Goal: Task Accomplishment & Management: Manage account settings

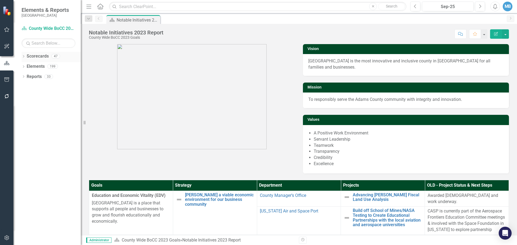
click at [23, 55] on icon "Dropdown" at bounding box center [24, 56] width 4 height 3
click at [43, 87] on link "County Wide BoCC 2025 Goals" at bounding box center [55, 87] width 51 height 6
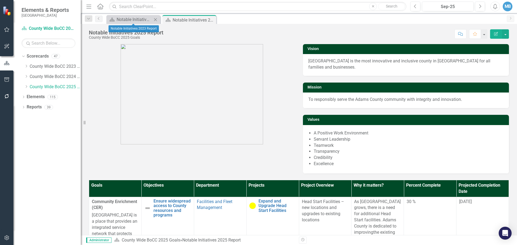
click at [155, 18] on icon "Close" at bounding box center [155, 19] width 5 height 4
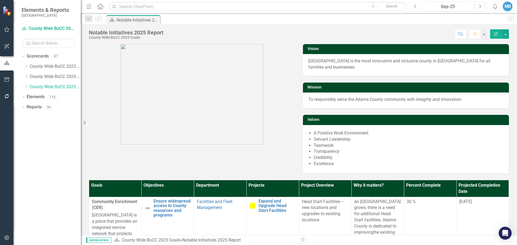
click at [416, 6] on icon "Previous" at bounding box center [415, 6] width 3 height 5
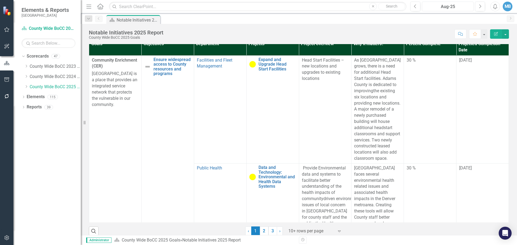
click at [457, 6] on div "Aug-25" at bounding box center [448, 6] width 48 height 6
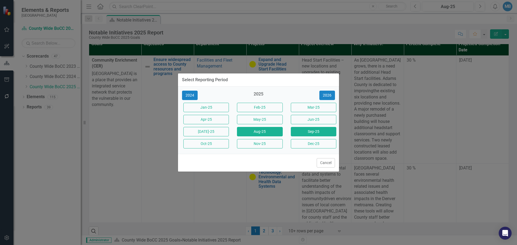
click at [315, 133] on button "Sep-25" at bounding box center [313, 131] width 45 height 9
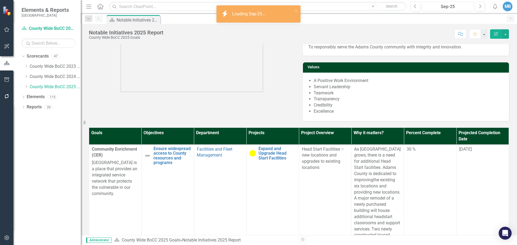
scroll to position [54, 0]
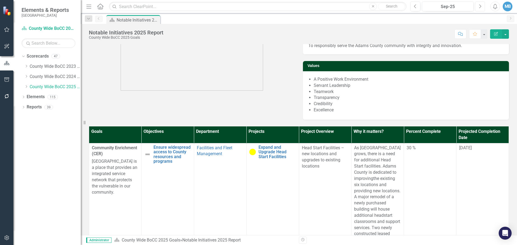
click at [481, 6] on icon "Next" at bounding box center [479, 6] width 3 height 5
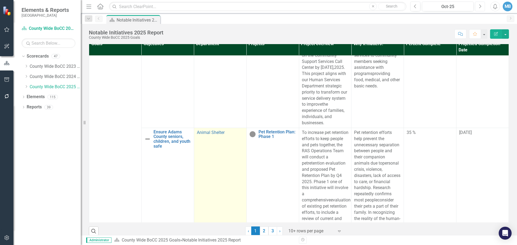
scroll to position [664, 0]
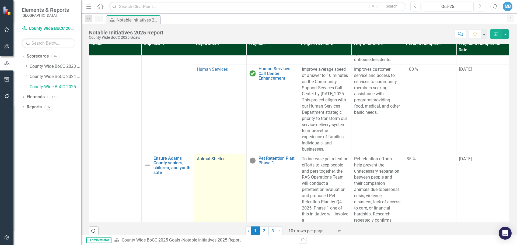
click at [217, 162] on link "Animal Shelter" at bounding box center [211, 158] width 28 height 5
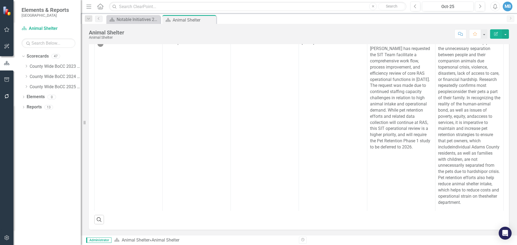
scroll to position [127, 0]
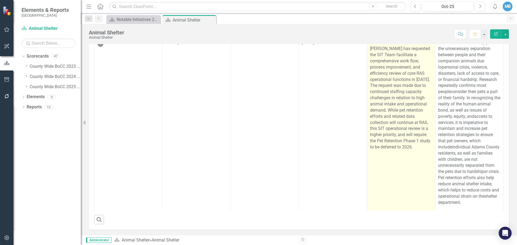
click at [397, 150] on p "NOTE: DEFERRED. [PERSON_NAME] has requested the SIT Team facilitate a comprehen…" at bounding box center [401, 95] width 62 height 111
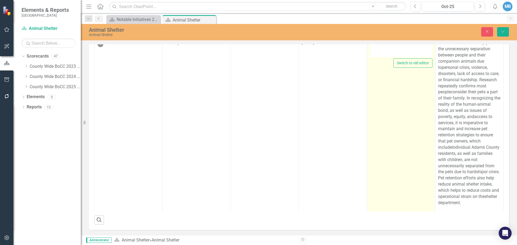
type textarea "<p>NOTE: DEFERRED. [PERSON_NAME] has requested the SIT Team facilitate a compre…"
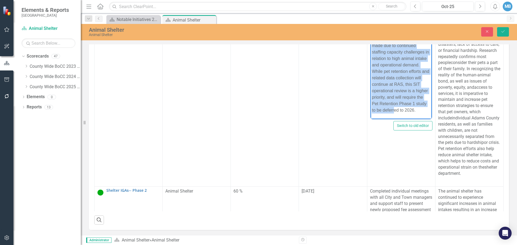
scroll to position [52, 0]
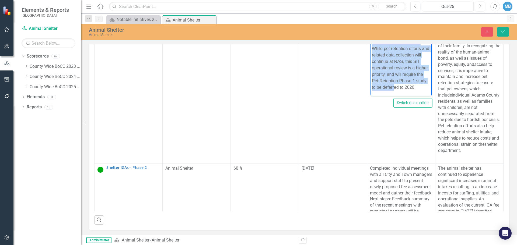
drag, startPoint x: 372, startPoint y: 6, endPoint x: 783, endPoint y: 236, distance: 471.5
click at [418, 96] on html "NOTE: DEFERRED. [PERSON_NAME] has requested the SIT Team facilitate a comprehen…" at bounding box center [400, 28] width 61 height 136
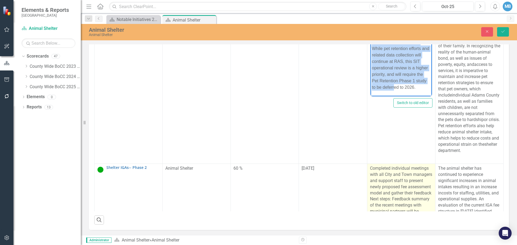
copy p "NOTE: DEFERRED. [PERSON_NAME] has requested the SIT Team facilitate a comprehen…"
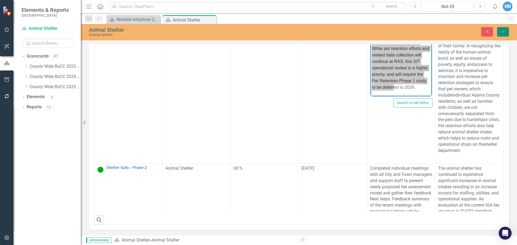
click at [503, 31] on icon "Save" at bounding box center [502, 32] width 5 height 4
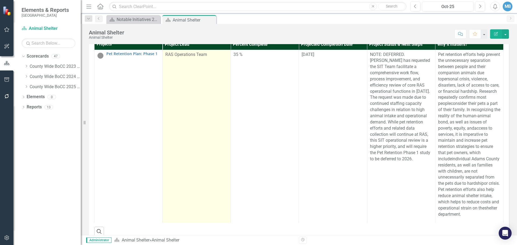
scroll to position [135, 0]
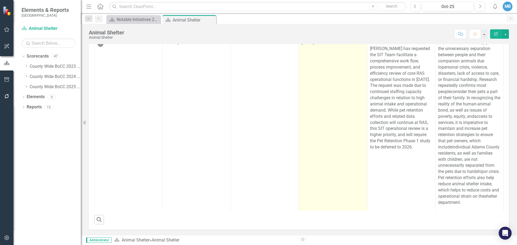
click at [306, 106] on td "[DATE]" at bounding box center [333, 127] width 68 height 178
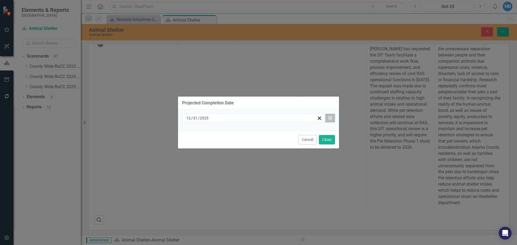
click at [331, 120] on icon "button" at bounding box center [329, 118] width 3 height 4
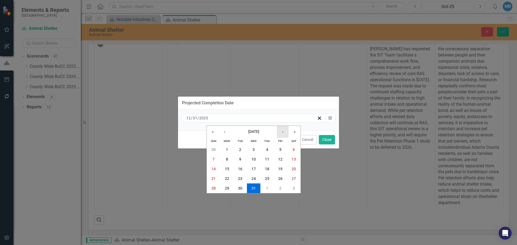
click at [283, 133] on button "›" at bounding box center [283, 132] width 12 height 12
click at [225, 133] on button "‹" at bounding box center [225, 132] width 12 height 12
click at [294, 132] on button "»" at bounding box center [295, 132] width 12 height 12
click at [267, 187] on abbr "31" at bounding box center [267, 188] width 4 height 4
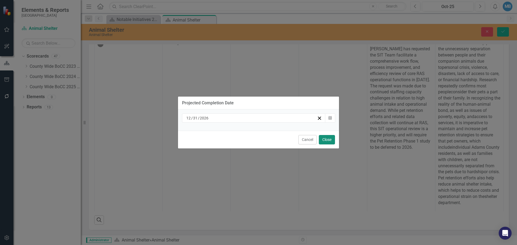
click at [328, 140] on button "Close" at bounding box center [327, 139] width 16 height 9
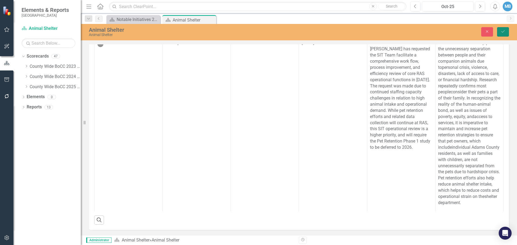
click at [502, 30] on icon "Save" at bounding box center [502, 32] width 5 height 4
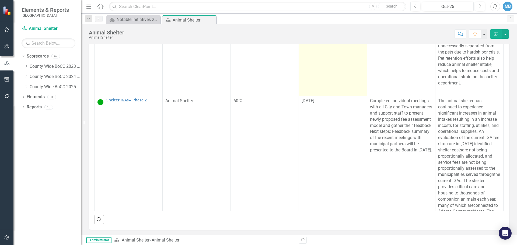
scroll to position [162, 0]
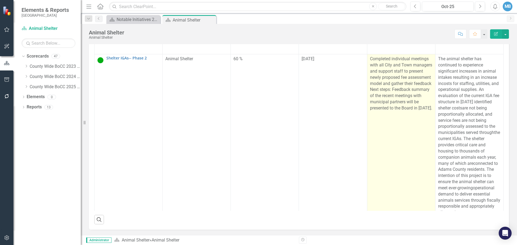
click at [401, 92] on p "Completed individual meetings with all City and Town managers and support staff…" at bounding box center [401, 83] width 62 height 55
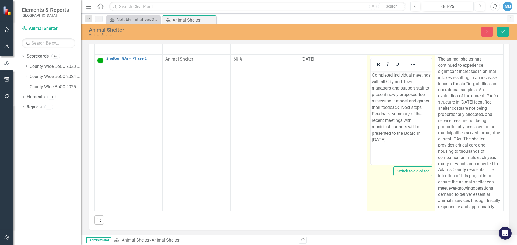
scroll to position [0, 0]
drag, startPoint x: 407, startPoint y: 148, endPoint x: 361, endPoint y: 62, distance: 97.1
click at [370, 71] on html "Completed individual meetings with all City and Town managers and support staff…" at bounding box center [400, 111] width 61 height 81
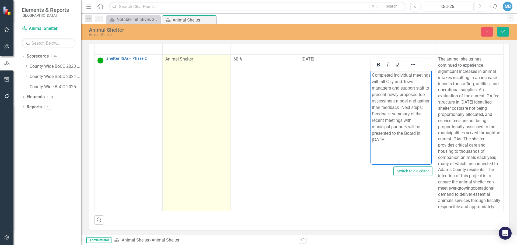
copy p "Completed individual meetings with all City and Town managers and support staff…"
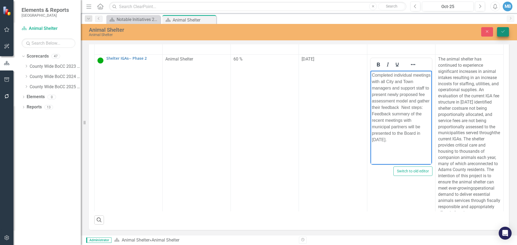
click at [500, 30] on button "Save" at bounding box center [503, 31] width 12 height 9
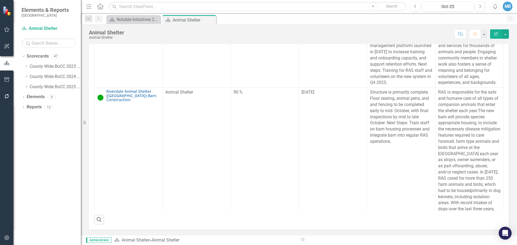
scroll to position [538, 0]
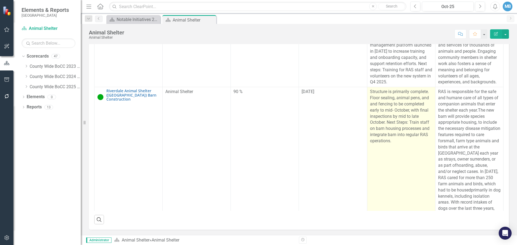
click at [385, 144] on p "Structure is primarily complete. Floor sealing, animal pens, and and fencing to…" at bounding box center [401, 116] width 62 height 55
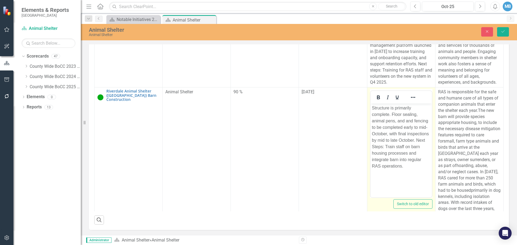
scroll to position [0, 0]
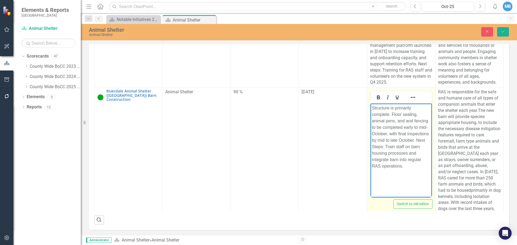
drag, startPoint x: 410, startPoint y: 169, endPoint x: 356, endPoint y: 90, distance: 94.9
click at [370, 104] on html "Structure is primarily complete. Floor sealing, animal pens, and and fencing to…" at bounding box center [400, 144] width 61 height 81
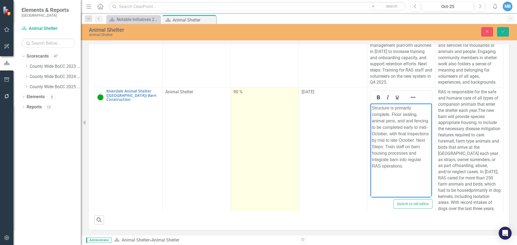
copy p "Structure is primarily complete. Floor sealing, animal pens, and and fencing to…"
click at [265, 169] on td "90 %" at bounding box center [265, 192] width 68 height 211
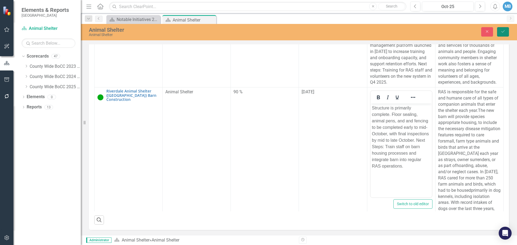
click at [505, 30] on icon "Save" at bounding box center [502, 32] width 5 height 4
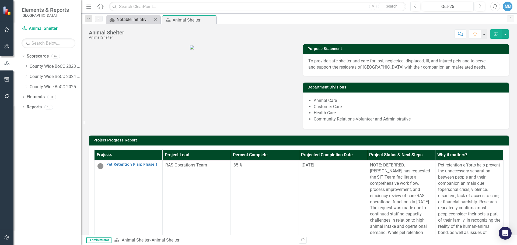
click at [131, 22] on div "Notable Initiatives 2025 Report" at bounding box center [135, 19] width 36 height 7
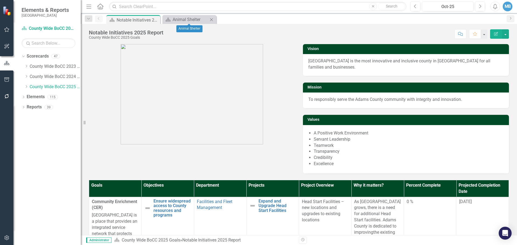
click at [212, 20] on icon at bounding box center [211, 19] width 3 height 3
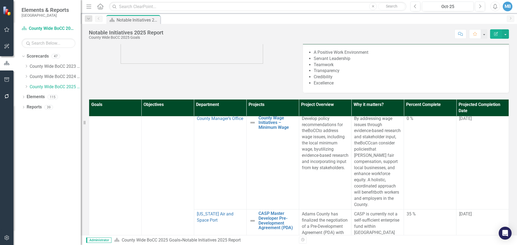
scroll to position [1200, 0]
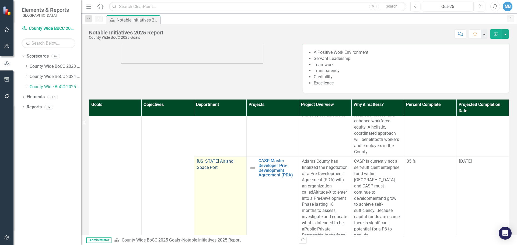
click at [212, 164] on link "[US_STATE] Air and Space Port" at bounding box center [215, 164] width 37 height 11
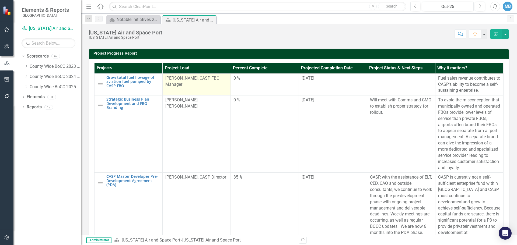
scroll to position [162, 0]
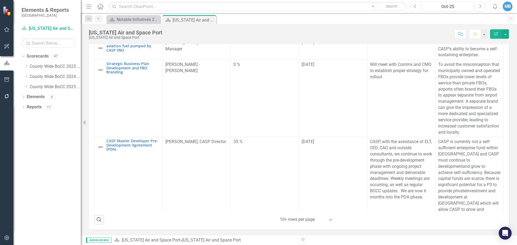
click at [417, 6] on button "Previous" at bounding box center [415, 7] width 10 height 10
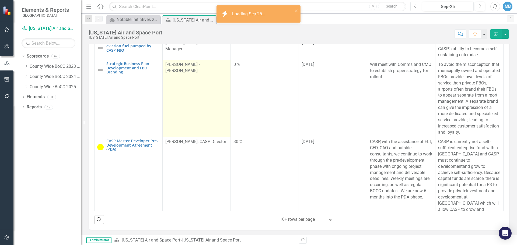
scroll to position [181, 0]
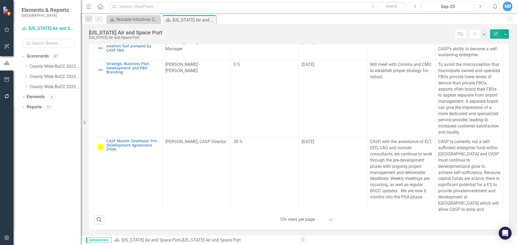
click at [479, 9] on button "Next" at bounding box center [480, 7] width 10 height 10
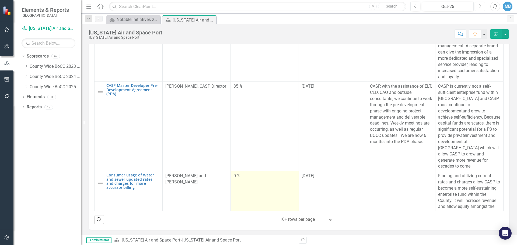
scroll to position [54, 0]
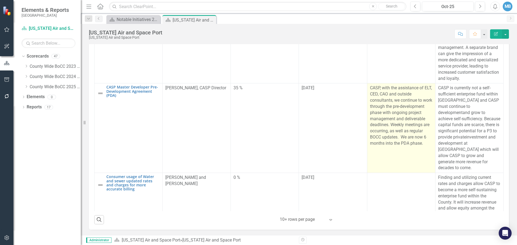
click at [399, 120] on p "CASP, with the assistance of ELT, CED, CAO and outside consultants, we continue…" at bounding box center [401, 115] width 62 height 61
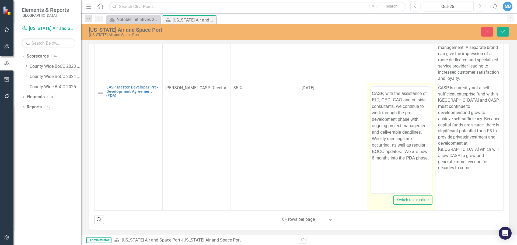
scroll to position [0, 0]
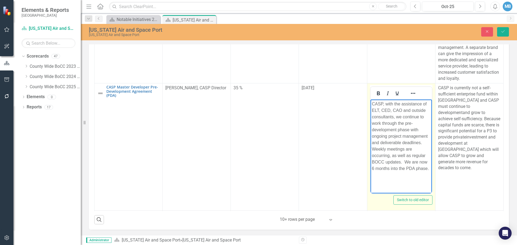
drag, startPoint x: 387, startPoint y: 174, endPoint x: 369, endPoint y: 93, distance: 82.5
click at [370, 100] on html "CASP, with the assistance of ELT, CED, CAO and outside consultants, we continue…" at bounding box center [400, 140] width 61 height 81
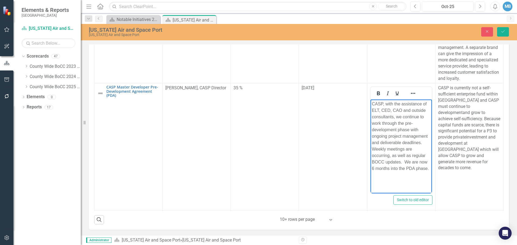
copy p "CASP, with the assistance of ELT, CED, CAO and outside consultants, we continue…"
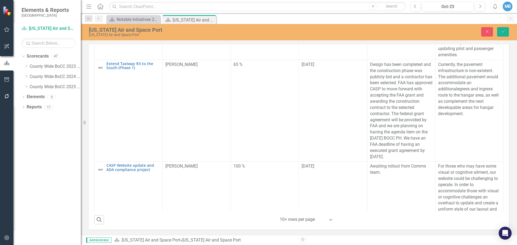
scroll to position [592, 0]
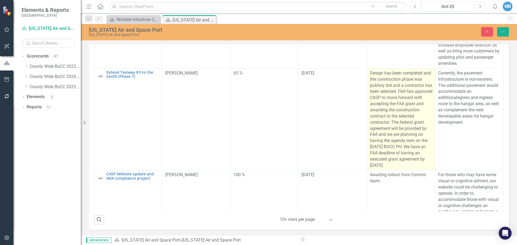
click at [400, 130] on p "Design has been completed and the construction phase was publicly bid and a con…" at bounding box center [401, 119] width 62 height 99
click at [399, 130] on p "Design has been completed and the construction phase was publicly bid and a con…" at bounding box center [401, 119] width 62 height 99
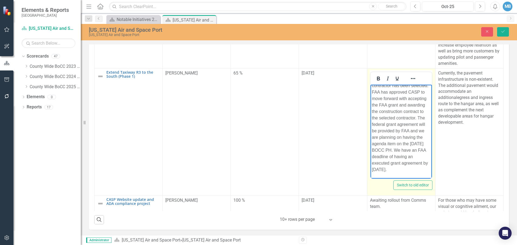
scroll to position [29, 0]
drag, startPoint x: 371, startPoint y: 89, endPoint x: 418, endPoint y: 176, distance: 99.1
click at [418, 176] on body "Design has been completed and the construction phase was publicly bid and a con…" at bounding box center [400, 120] width 61 height 117
copy p "Design has been completed and the construction phase was publicly bid and a con…"
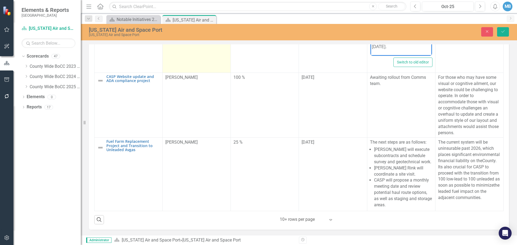
scroll to position [744, 0]
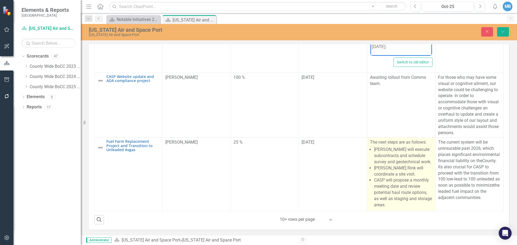
click at [389, 161] on p "[PERSON_NAME] will execute subcontracts and schedule survey and geotechnical wo…" at bounding box center [403, 156] width 58 height 19
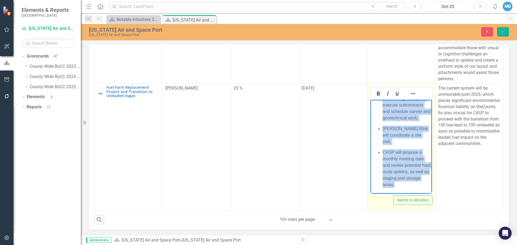
scroll to position [185, 0]
drag, startPoint x: 372, startPoint y: 103, endPoint x: 433, endPoint y: 239, distance: 149.5
click at [432, 194] on html "The next steps are as follows: [PERSON_NAME] will execute subcontracts and sche…" at bounding box center [400, 138] width 61 height 110
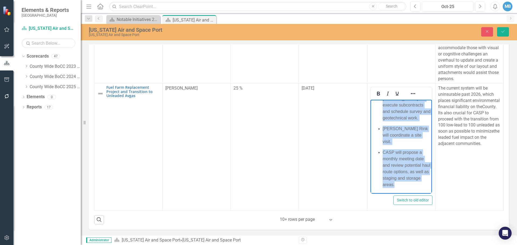
copy body "The next steps are as follows: [PERSON_NAME] will execute subcontracts and sche…"
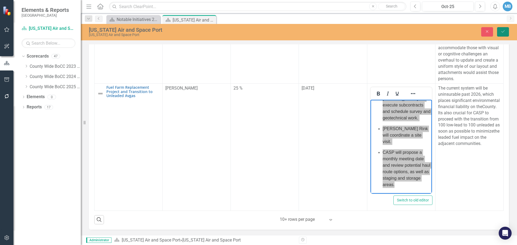
click at [502, 32] on icon "Save" at bounding box center [502, 32] width 5 height 4
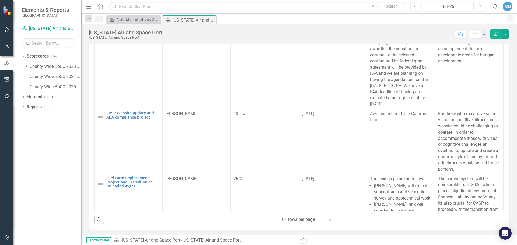
scroll to position [671, 0]
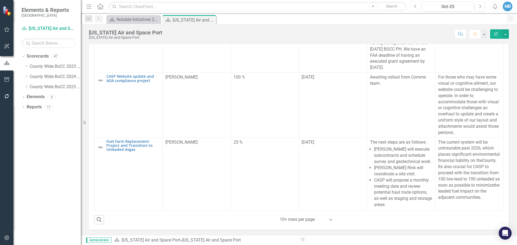
click at [418, 6] on button "Previous" at bounding box center [415, 7] width 10 height 10
click at [131, 22] on div "Notable Initiatives 2025 Report" at bounding box center [135, 19] width 36 height 7
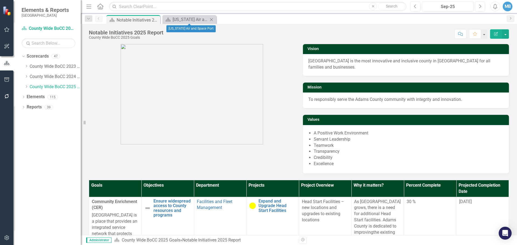
click at [211, 19] on icon at bounding box center [211, 19] width 3 height 3
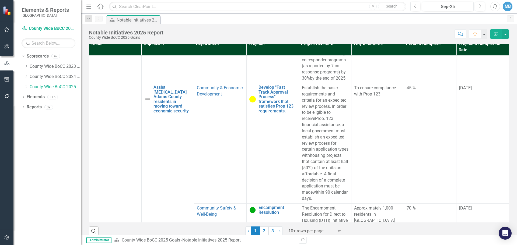
scroll to position [431, 0]
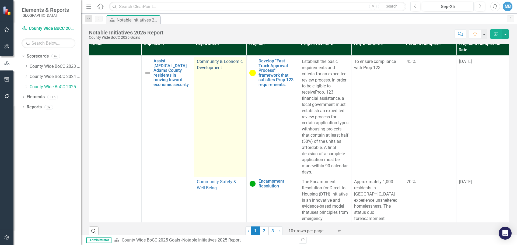
click at [208, 68] on link "Community & Economic Development" at bounding box center [220, 64] width 46 height 11
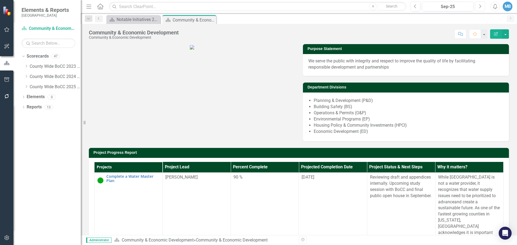
click at [482, 8] on button "Next" at bounding box center [480, 7] width 10 height 10
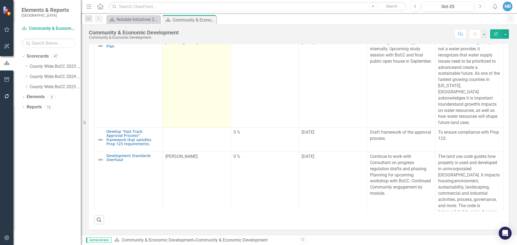
scroll to position [108, 0]
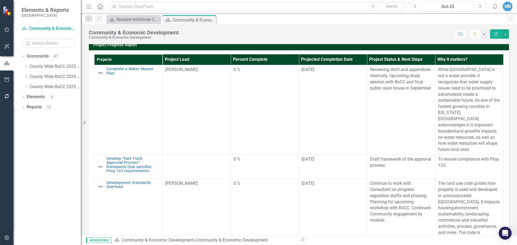
click at [415, 5] on icon "Previous" at bounding box center [415, 6] width 3 height 5
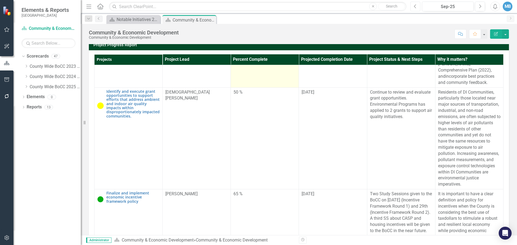
scroll to position [197, 0]
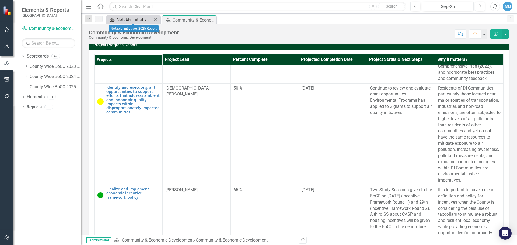
click at [138, 22] on div "Notable Initiatives 2025 Report" at bounding box center [135, 19] width 36 height 7
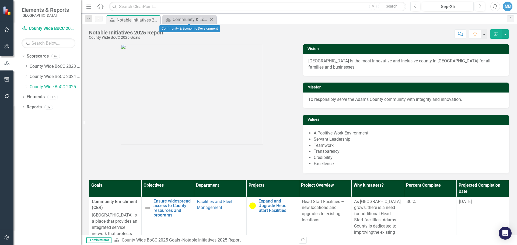
click at [210, 20] on icon "Close" at bounding box center [211, 19] width 5 height 4
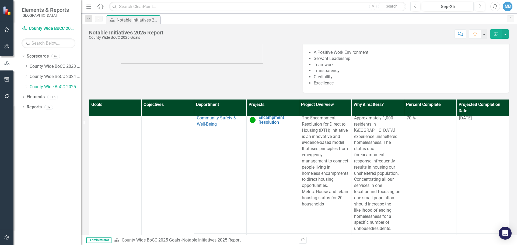
scroll to position [512, 0]
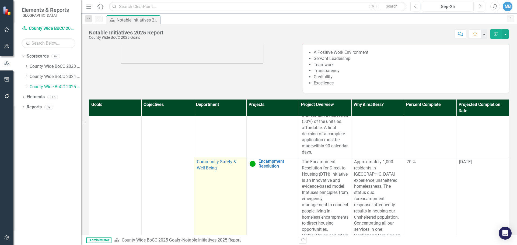
click at [211, 171] on p "Community Safety & Well-Being" at bounding box center [220, 165] width 47 height 12
click at [212, 170] on link "Community Safety & Well-Being" at bounding box center [216, 164] width 39 height 11
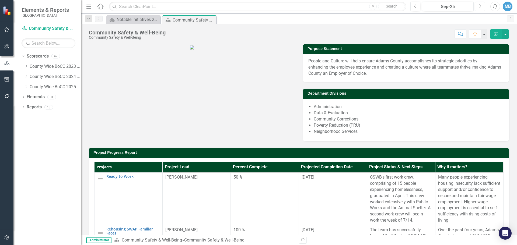
click at [480, 6] on icon "Next" at bounding box center [479, 6] width 3 height 5
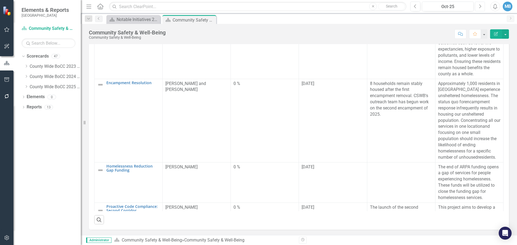
scroll to position [242, 0]
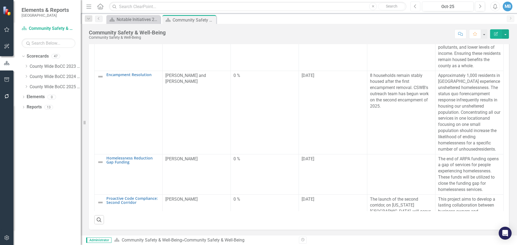
click at [415, 7] on icon "Previous" at bounding box center [415, 6] width 3 height 5
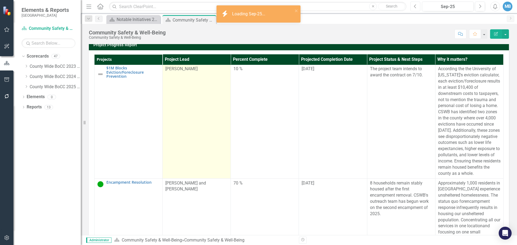
scroll to position [269, 0]
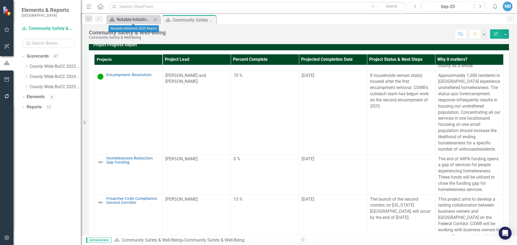
click at [127, 22] on div "Notable Initiatives 2025 Report" at bounding box center [135, 19] width 36 height 7
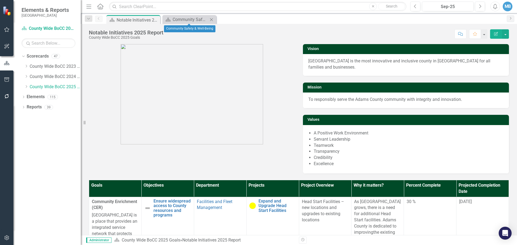
click at [212, 18] on icon "Close" at bounding box center [211, 19] width 5 height 4
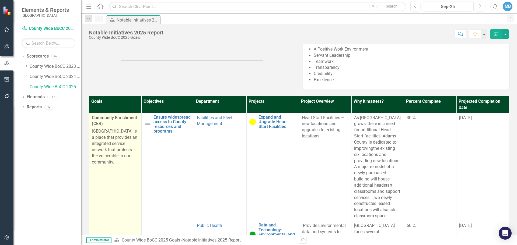
scroll to position [108, 0]
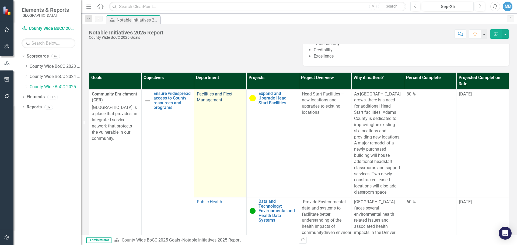
click at [212, 92] on link "Facilities and Fleet Management" at bounding box center [215, 97] width 36 height 11
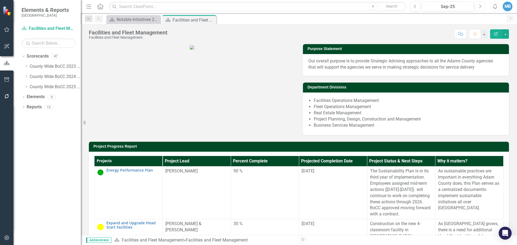
click at [480, 5] on icon "button" at bounding box center [480, 6] width 2 height 4
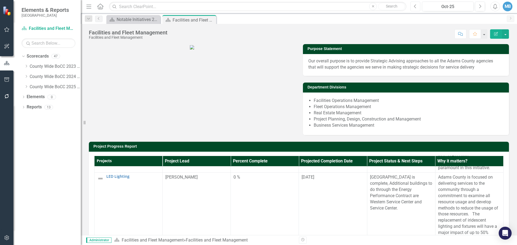
click at [417, 6] on button "Previous" at bounding box center [415, 7] width 10 height 10
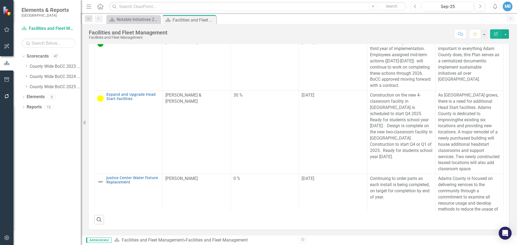
scroll to position [127, 0]
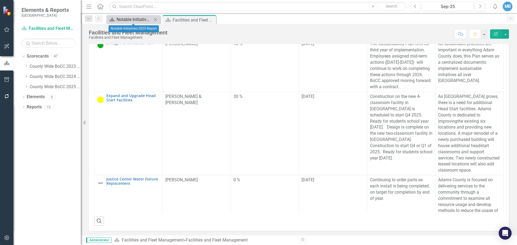
click at [133, 20] on div "Notable Initiatives 2025 Report" at bounding box center [135, 19] width 36 height 7
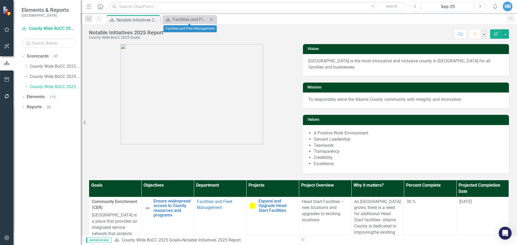
click at [212, 20] on icon "Close" at bounding box center [211, 19] width 5 height 4
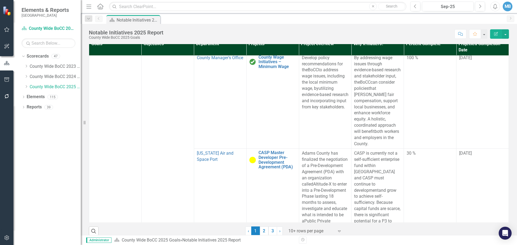
scroll to position [1200, 0]
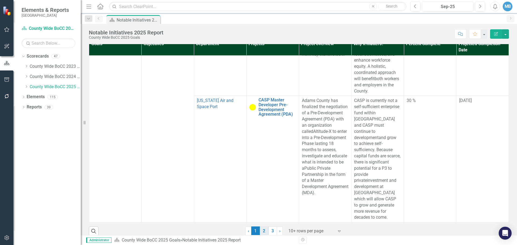
click at [263, 227] on link "2" at bounding box center [264, 231] width 9 height 9
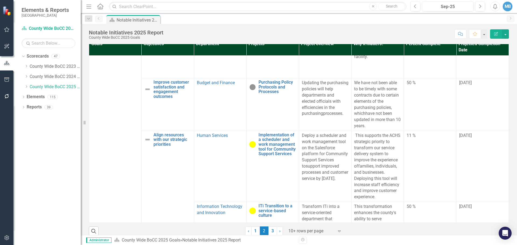
scroll to position [458, 0]
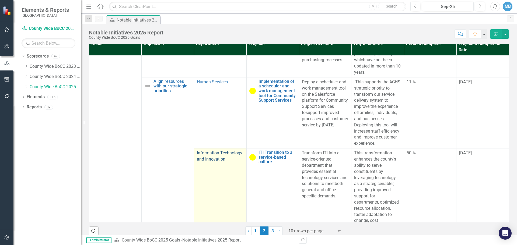
click at [229, 162] on link "Information Technology and Innovation" at bounding box center [219, 155] width 45 height 11
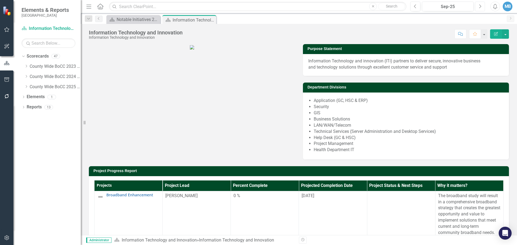
click at [478, 7] on icon "Next" at bounding box center [479, 6] width 3 height 5
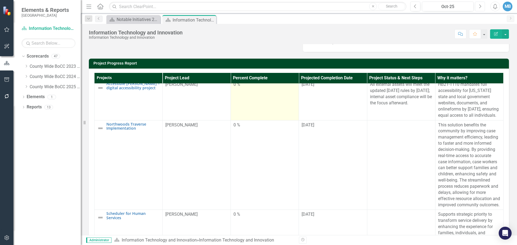
scroll to position [248, 0]
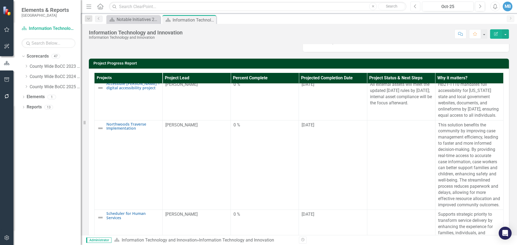
click at [418, 7] on button "Previous" at bounding box center [415, 7] width 10 height 10
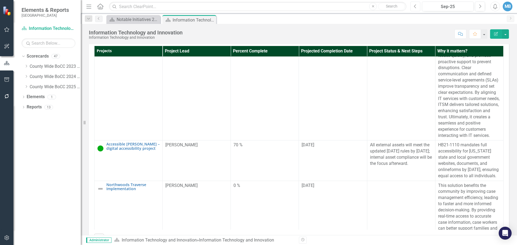
scroll to position [162, 0]
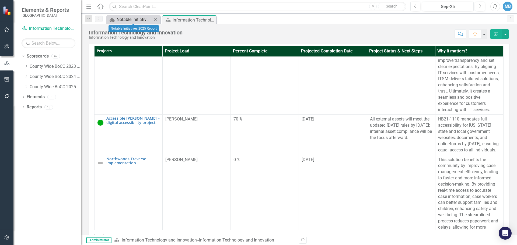
click at [134, 19] on div "Notable Initiatives 2025 Report" at bounding box center [135, 19] width 36 height 7
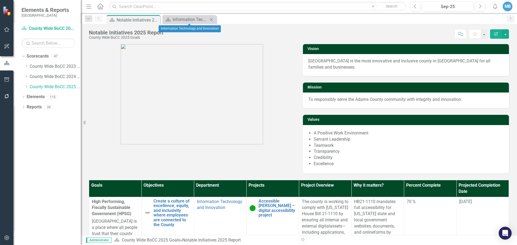
click at [212, 20] on icon "Close" at bounding box center [211, 19] width 5 height 4
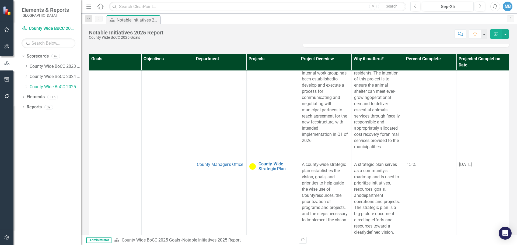
scroll to position [142, 0]
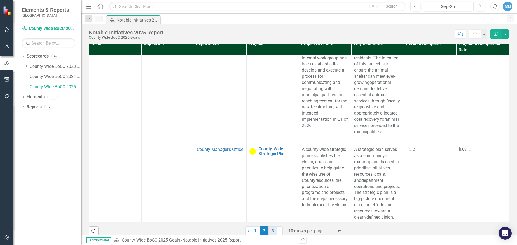
click at [270, 227] on link "3" at bounding box center [272, 231] width 9 height 9
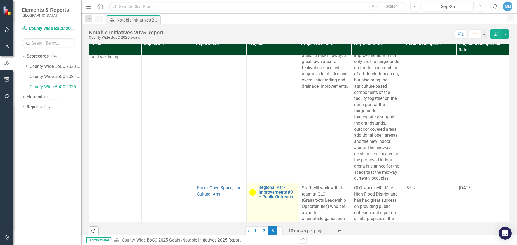
scroll to position [54, 0]
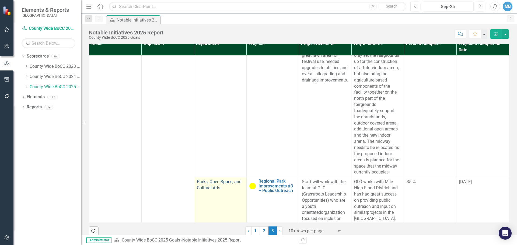
click at [223, 179] on link "Parks, Open Space, and Cultural Arts" at bounding box center [219, 184] width 45 height 11
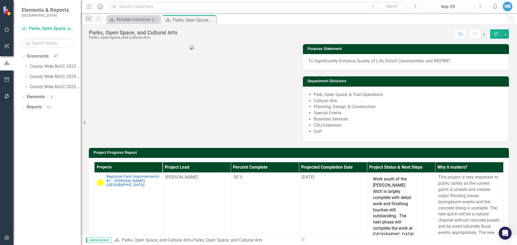
click at [479, 4] on icon "Next" at bounding box center [479, 6] width 3 height 5
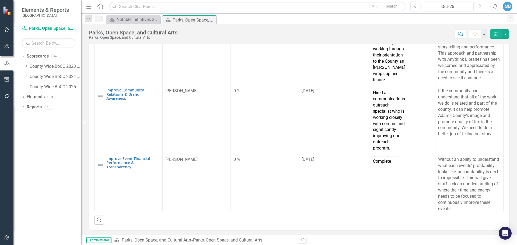
scroll to position [493, 0]
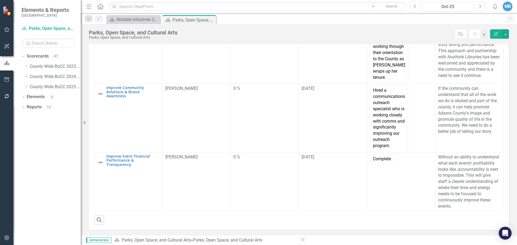
click at [416, 3] on button "Previous" at bounding box center [415, 7] width 10 height 10
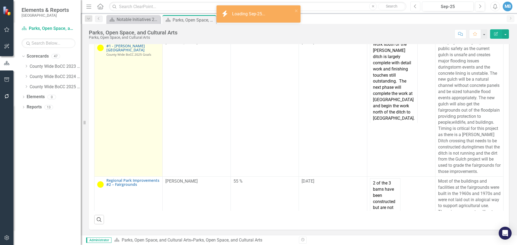
scroll to position [154, 0]
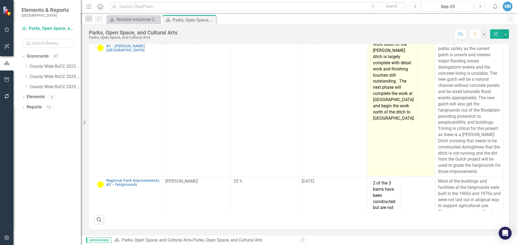
click at [371, 69] on td "Work south of the [PERSON_NAME] ditch is largely complete with detail work and …" at bounding box center [393, 81] width 47 height 83
click at [370, 71] on td "Work south of the [PERSON_NAME] ditch is largely complete with detail work and …" at bounding box center [393, 81] width 47 height 83
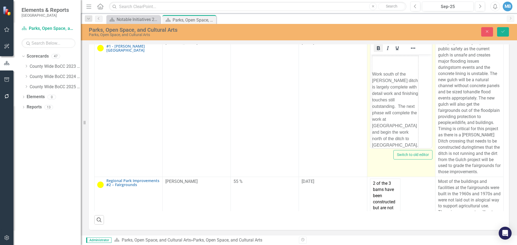
scroll to position [0, 0]
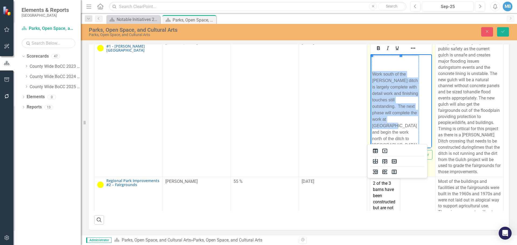
drag, startPoint x: 373, startPoint y: 59, endPoint x: 390, endPoint y: 139, distance: 82.1
click at [390, 139] on td "Work south of the [PERSON_NAME] ditch is largely complete with detail work and …" at bounding box center [395, 110] width 46 height 108
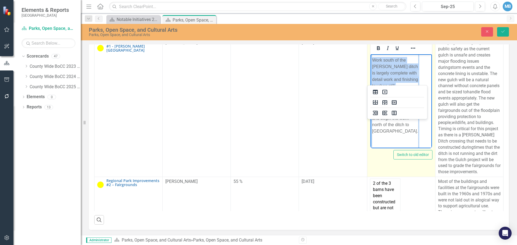
scroll to position [26, 0]
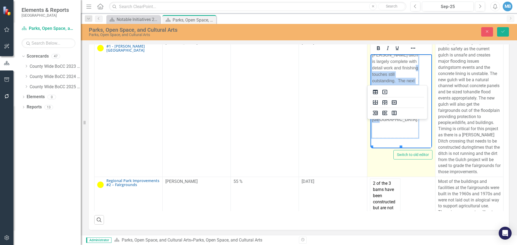
drag, startPoint x: 384, startPoint y: 143, endPoint x: 378, endPoint y: 70, distance: 72.9
click at [378, 70] on td "Work south of the [PERSON_NAME] ditch is largely complete with detail work and …" at bounding box center [395, 84] width 46 height 108
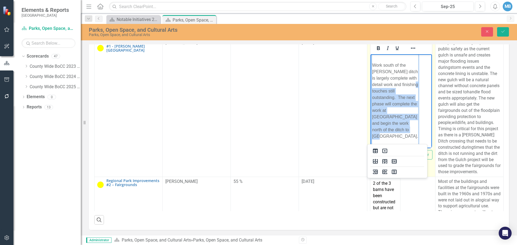
scroll to position [0, 0]
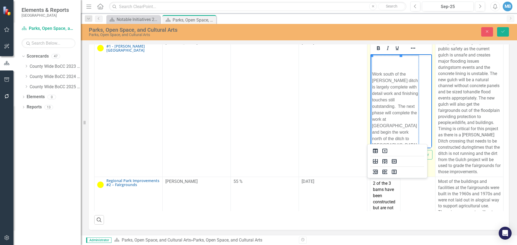
click at [413, 108] on body "Work south of the [PERSON_NAME] ditch is largely complete with detail work and …" at bounding box center [400, 109] width 61 height 111
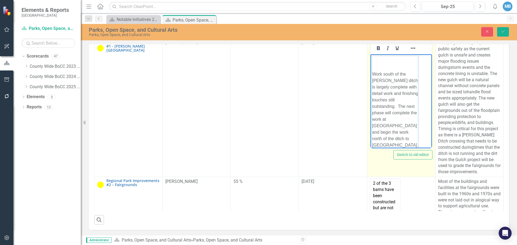
drag, startPoint x: 400, startPoint y: 107, endPoint x: 418, endPoint y: 107, distance: 17.8
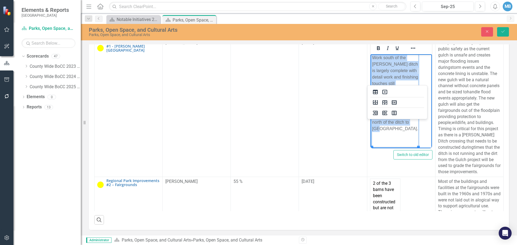
scroll to position [17, 0]
drag, startPoint x: 373, startPoint y: 76, endPoint x: 394, endPoint y: 143, distance: 70.8
click at [394, 143] on td "Work south of the [PERSON_NAME] ditch is largely complete with detail work and …" at bounding box center [395, 93] width 46 height 108
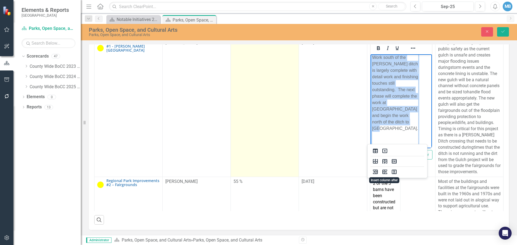
copy td "Work south of the [PERSON_NAME] ditch is largely complete with detail work and …"
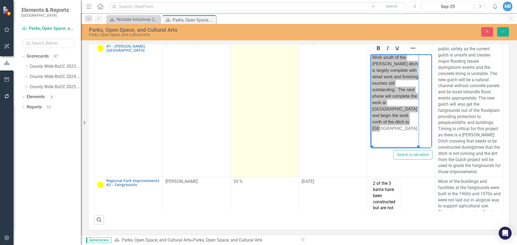
scroll to position [108, 0]
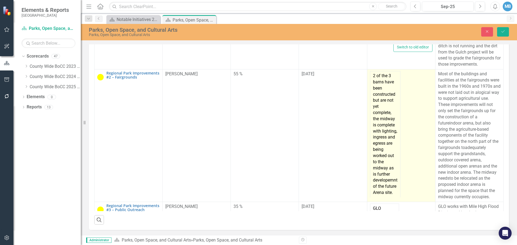
click at [377, 178] on td "2 of the 3 barns have been constructed but are not yet complete, the midway is …" at bounding box center [385, 134] width 30 height 126
click at [396, 180] on td "2 of the 3 barns have been constructed but are not yet complete, the midway is …" at bounding box center [385, 134] width 30 height 126
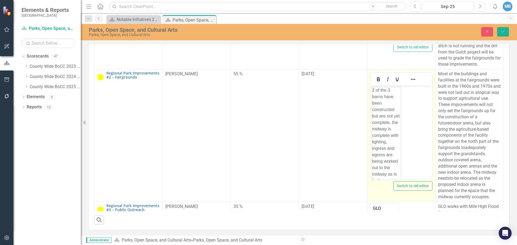
scroll to position [0, 0]
drag, startPoint x: 401, startPoint y: 142, endPoint x: 428, endPoint y: 142, distance: 26.9
click at [428, 142] on html "2 of the 3 barns have been constructed but are not yet complete, the midway is …" at bounding box center [400, 146] width 61 height 120
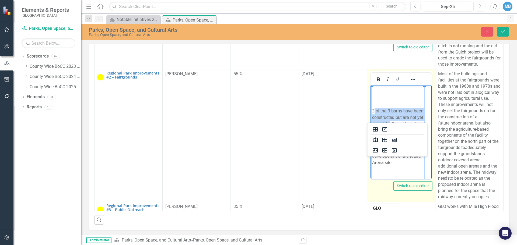
drag, startPoint x: 373, startPoint y: 111, endPoint x: 389, endPoint y: 121, distance: 18.7
click at [389, 121] on td "2 of the 3 barns have been constructed but are not yet complete, the midway is …" at bounding box center [398, 137] width 52 height 102
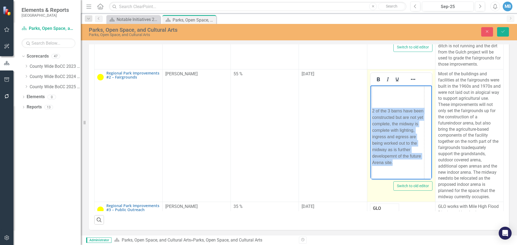
drag, startPoint x: 399, startPoint y: 166, endPoint x: 737, endPoint y: 247, distance: 347.0
click at [370, 124] on html "2 of the 3 barns have been constructed but are not yet complete, the midway is …" at bounding box center [400, 136] width 61 height 105
copy table "2 of the 3 barns have been constructed but are not yet complete, the midway is …"
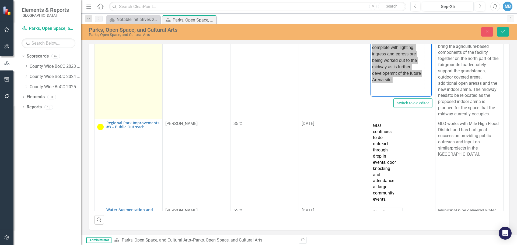
scroll to position [242, 0]
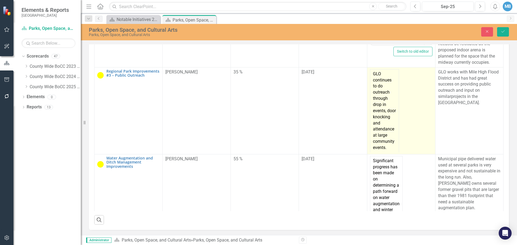
click at [373, 126] on td "GLO continues to do outreach through drop in events, door knocking and attendan…" at bounding box center [384, 110] width 29 height 83
click at [374, 126] on td "GLO continues to do outreach through drop in events, door knocking and attendan…" at bounding box center [384, 110] width 29 height 83
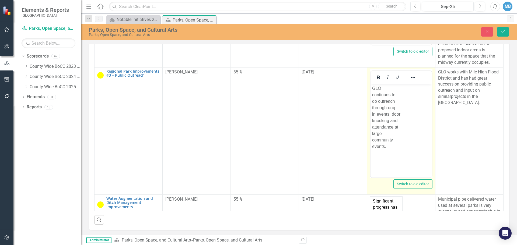
scroll to position [0, 0]
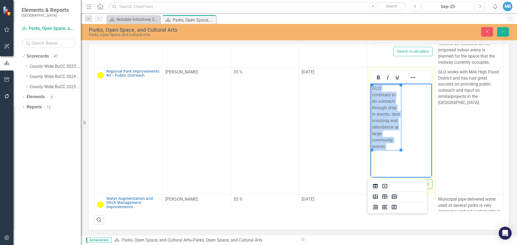
drag, startPoint x: 372, startPoint y: 87, endPoint x: 392, endPoint y: 150, distance: 65.4
click at [392, 150] on html "GLO continues to do outreach through drop in events, door knocking and attendan…" at bounding box center [400, 123] width 61 height 81
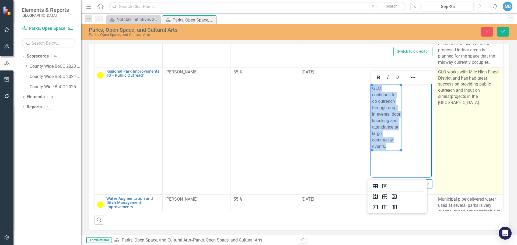
copy td "GLO continues to do outreach through drop in events, door knocking and attendan…"
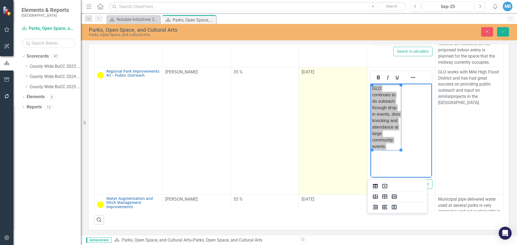
click at [334, 168] on td "[DATE]" at bounding box center [333, 130] width 68 height 127
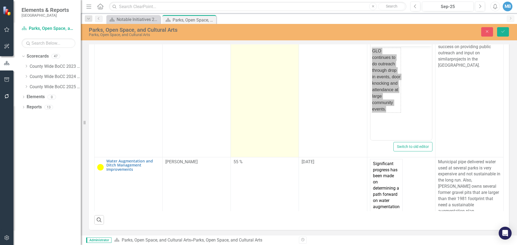
scroll to position [323, 0]
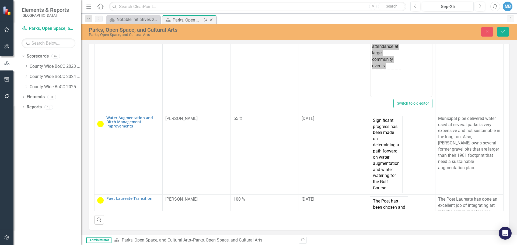
click at [211, 18] on icon "Close" at bounding box center [210, 20] width 5 height 4
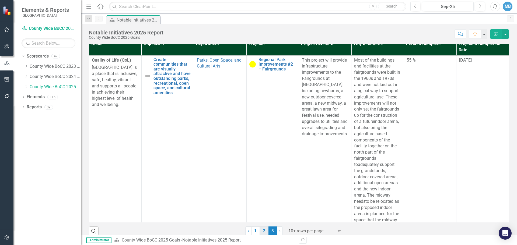
click at [262, 227] on link "2" at bounding box center [264, 231] width 9 height 9
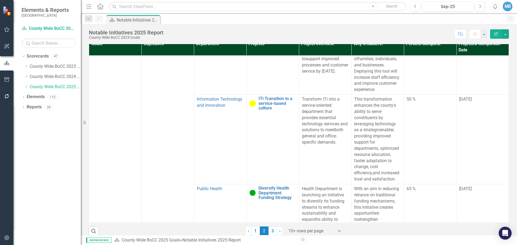
scroll to position [619, 0]
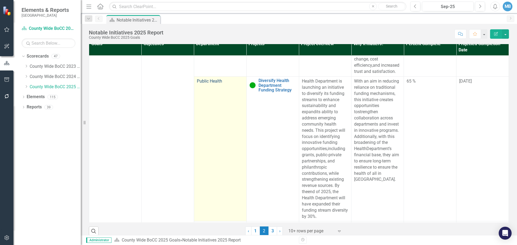
click at [214, 84] on link "Public Health" at bounding box center [209, 81] width 25 height 5
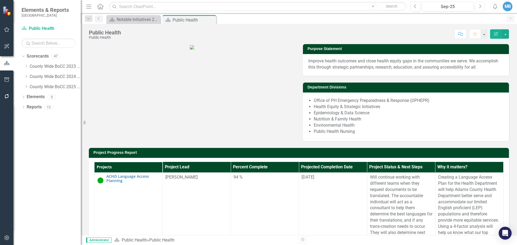
click at [477, 6] on button "Next" at bounding box center [480, 7] width 10 height 10
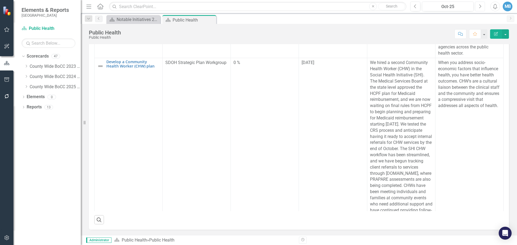
scroll to position [819, 0]
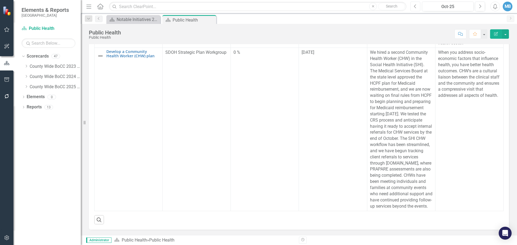
click at [416, 5] on icon "Previous" at bounding box center [415, 6] width 3 height 5
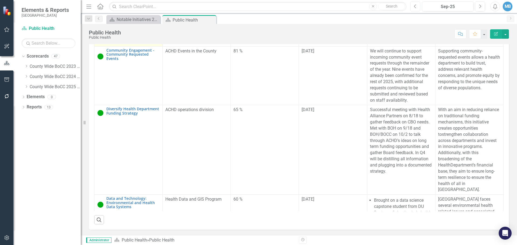
scroll to position [242, 0]
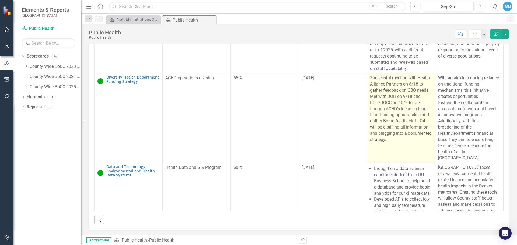
click at [392, 144] on p "Successful meeting with Health Alliance Partners on 8/18 to gather feedback on …" at bounding box center [401, 109] width 62 height 69
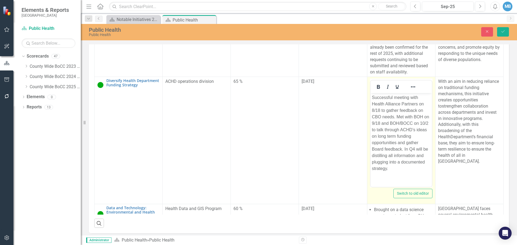
scroll to position [0, 0]
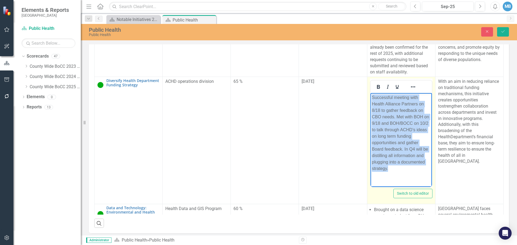
drag, startPoint x: 416, startPoint y: 168, endPoint x: 349, endPoint y: 86, distance: 106.0
click at [370, 93] on html "Successful meeting with Health Alliance Partners on 8/18 to gather feedback on …" at bounding box center [400, 140] width 61 height 95
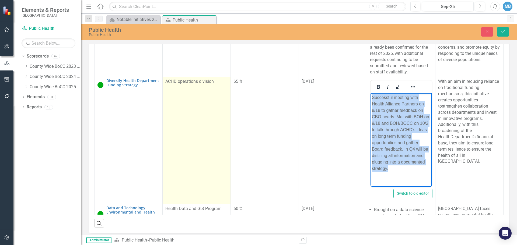
copy p "Successful meeting with Health Alliance Partners on 8/18 to gather feedback on …"
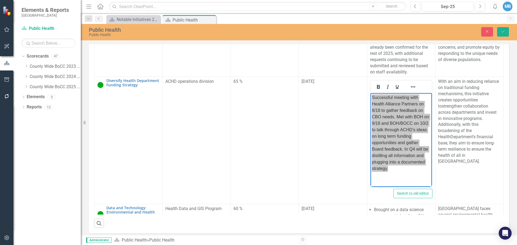
click at [91, 166] on div "Projects Project Lead Percent Complete Projected Completion Date Project Status…" at bounding box center [299, 130] width 420 height 207
click at [502, 32] on icon "Save" at bounding box center [502, 32] width 5 height 4
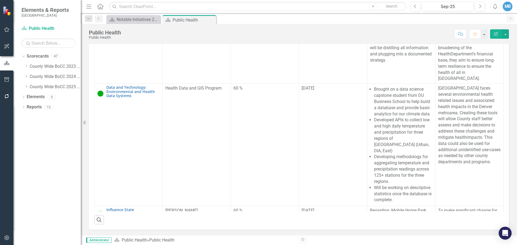
scroll to position [350, 0]
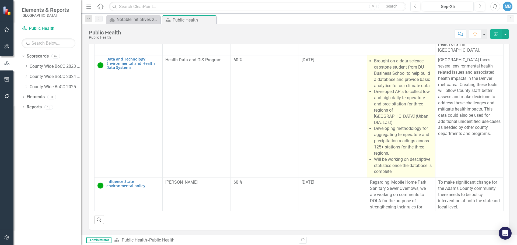
click at [387, 89] on li "Developed APIs to collect low and high daily temperature and precipitation for …" at bounding box center [403, 107] width 58 height 37
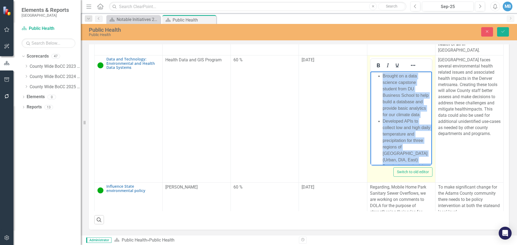
scroll to position [81, 0]
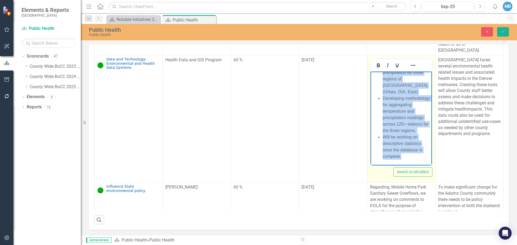
drag, startPoint x: 381, startPoint y: 75, endPoint x: 795, endPoint y: 254, distance: 450.3
click at [430, 166] on html "Brought on a data science capstone student from DU Business School to help buil…" at bounding box center [400, 84] width 61 height 162
drag, startPoint x: 400, startPoint y: 95, endPoint x: 397, endPoint y: 93, distance: 3.4
click at [400, 95] on li "Developing methodology for aggregating temperature and precipitation readings a…" at bounding box center [406, 114] width 48 height 39
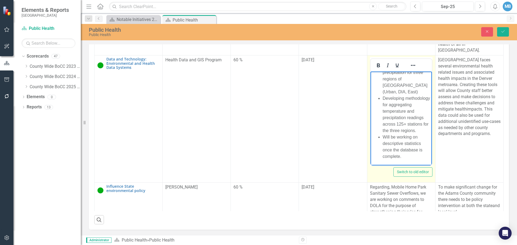
click at [398, 86] on li "Developed APIs to collect low and high daily temperature and precipitation for …" at bounding box center [406, 72] width 48 height 45
click at [425, 138] on body "Brought on a data science capstone student from DU Business School to help buil…" at bounding box center [400, 81] width 61 height 169
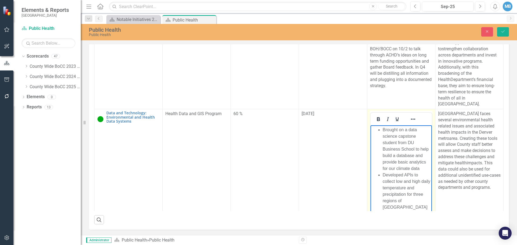
click at [412, 172] on li "Brought on a data science capstone student from DU Business School to help buil…" at bounding box center [406, 149] width 48 height 45
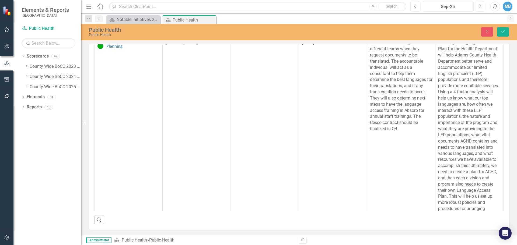
scroll to position [0, 0]
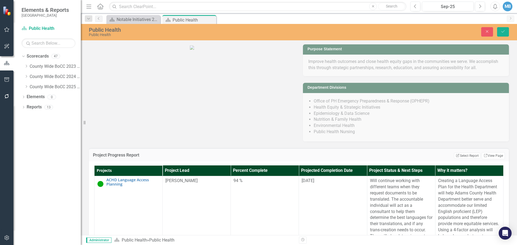
drag, startPoint x: 382, startPoint y: 564, endPoint x: 389, endPoint y: 155, distance: 408.7
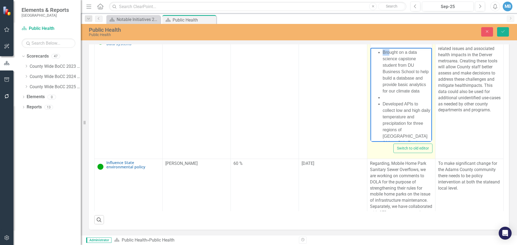
scroll to position [350, 0]
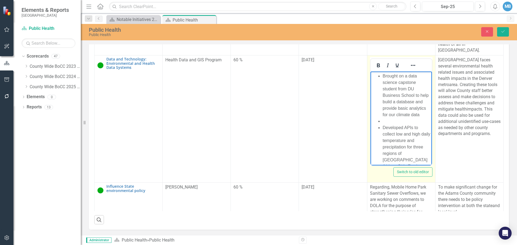
click at [383, 85] on li "Brought on a data science capstone student from DU Business School to help buil…" at bounding box center [406, 95] width 48 height 45
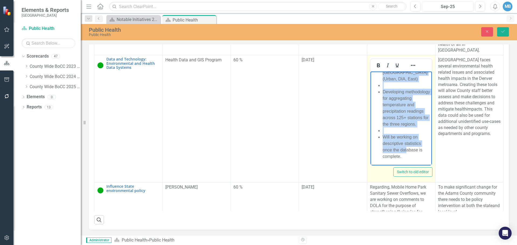
scroll to position [100, 0]
drag, startPoint x: 381, startPoint y: 75, endPoint x: 415, endPoint y: 153, distance: 85.3
click at [415, 153] on ul "Brought on a data science capstone student from DU Business School to help buil…" at bounding box center [401, 72] width 59 height 174
click at [387, 89] on li "Developing methodology for aggregating temperature and precipitation readings a…" at bounding box center [406, 108] width 48 height 39
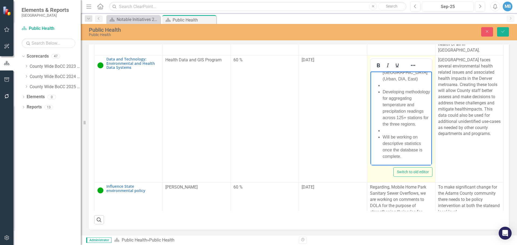
click at [387, 82] on li "Rich Text Area. Press ALT-0 for help." at bounding box center [406, 85] width 48 height 6
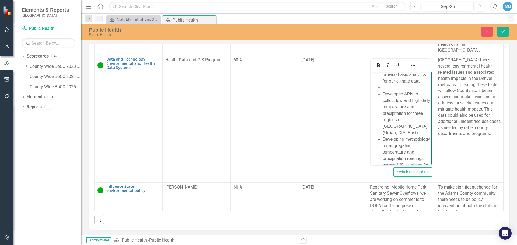
scroll to position [7, 0]
click at [387, 111] on li "Brought on a data science capstone student from DU Business School to help buil…" at bounding box center [406, 88] width 48 height 45
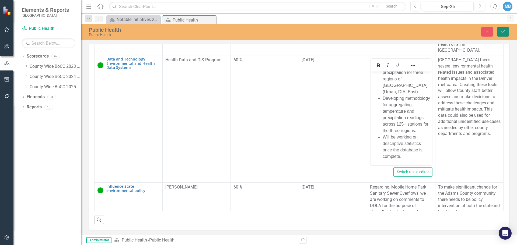
click at [502, 31] on icon "Save" at bounding box center [502, 32] width 5 height 4
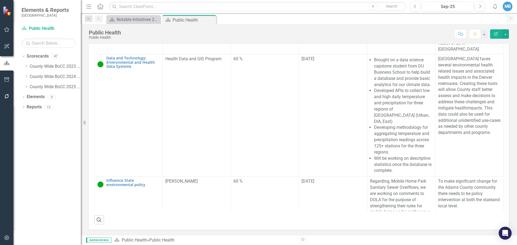
scroll to position [377, 0]
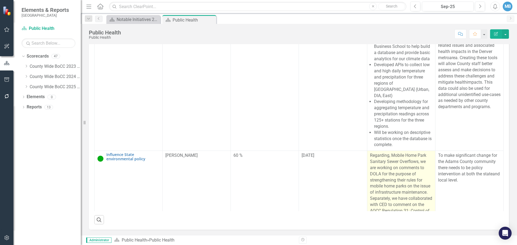
click at [379, 155] on p "Regarding, Mobile Home Park Sanitary Sewer Overflows, we are working on comment…" at bounding box center [401, 212] width 62 height 118
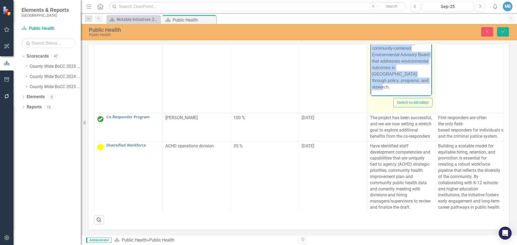
scroll to position [543, 0]
drag, startPoint x: 372, startPoint y: 6, endPoint x: 404, endPoint y: 86, distance: 86.9
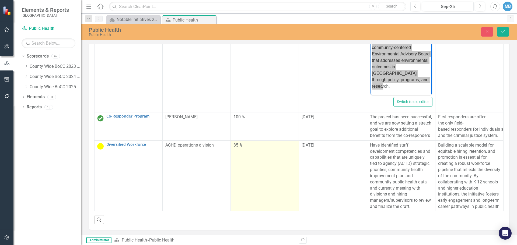
scroll to position [435, 0]
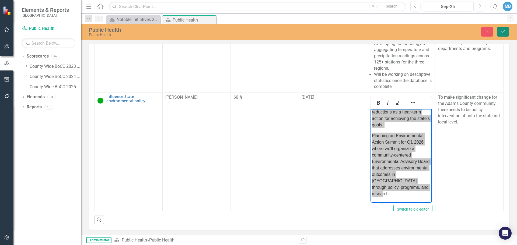
click at [506, 31] on button "Save" at bounding box center [503, 31] width 12 height 9
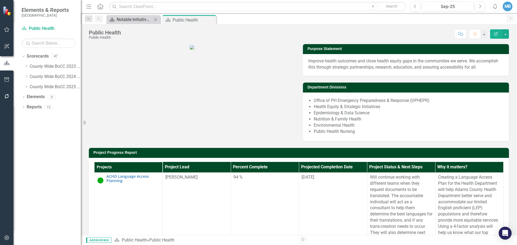
click at [139, 18] on div "Notable Initiatives 2025 Report" at bounding box center [135, 19] width 36 height 7
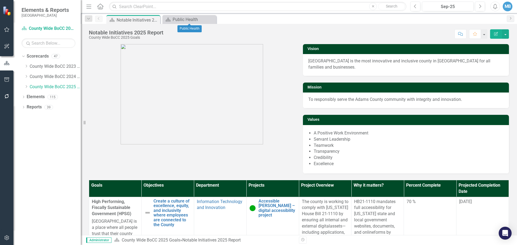
click at [0, 0] on icon "Close" at bounding box center [0, 0] width 0 height 0
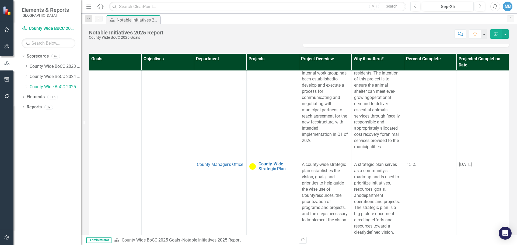
scroll to position [142, 0]
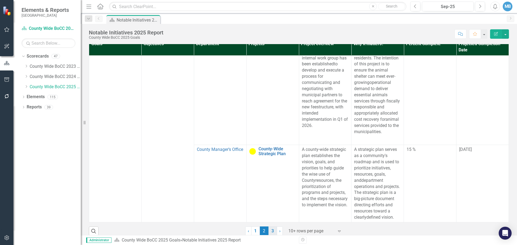
click at [270, 227] on link "3" at bounding box center [272, 231] width 9 height 9
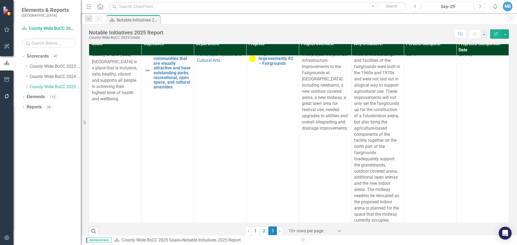
scroll to position [0, 0]
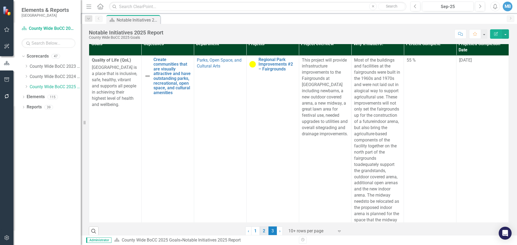
click at [260, 227] on link "2" at bounding box center [264, 231] width 9 height 9
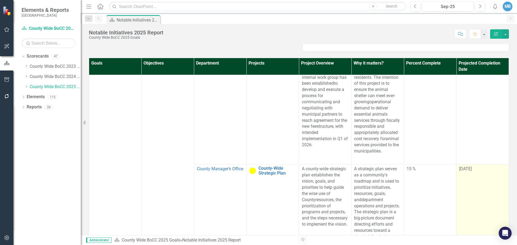
scroll to position [142, 0]
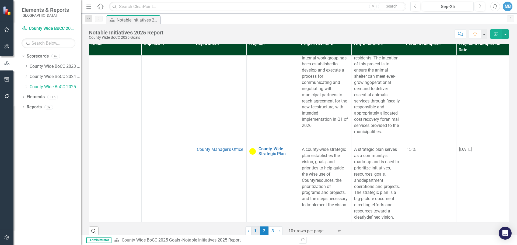
click at [255, 227] on link "1" at bounding box center [255, 231] width 9 height 9
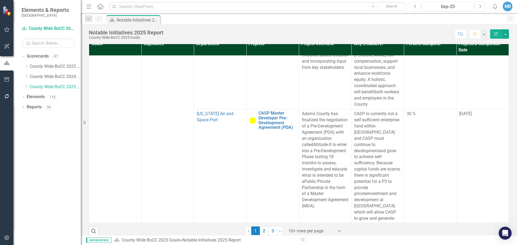
scroll to position [1200, 0]
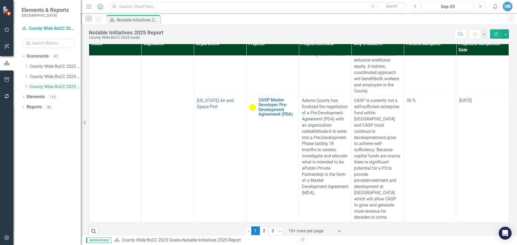
click at [25, 86] on icon "Dropdown" at bounding box center [26, 86] width 4 height 3
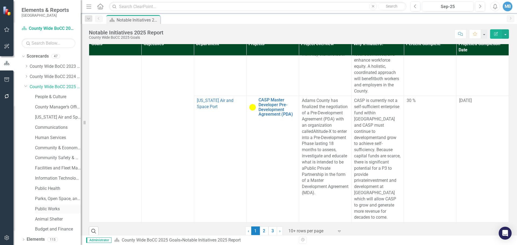
click at [51, 209] on link "Public Works" at bounding box center [58, 209] width 46 height 6
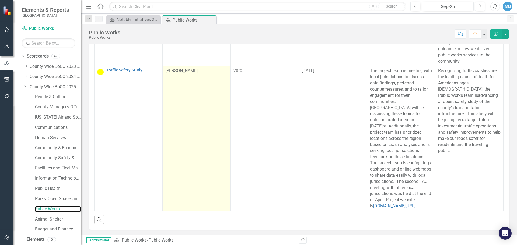
scroll to position [181, 0]
